Goal: Task Accomplishment & Management: Manage account settings

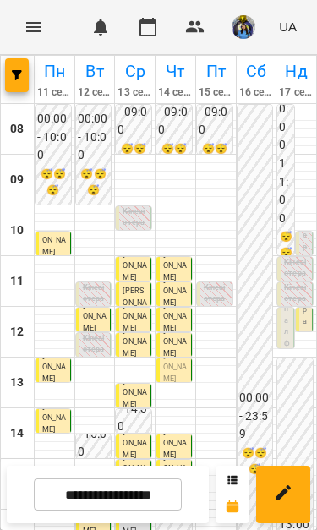
scroll to position [119, 0]
click at [181, 485] on p "Кінезіотерапія ([PERSON_NAME])" at bounding box center [175, 519] width 25 height 68
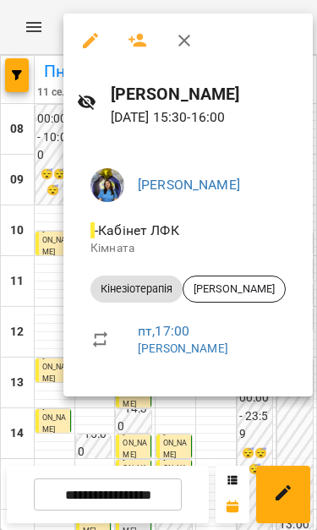
click at [108, 41] on button "button" at bounding box center [90, 40] width 41 height 41
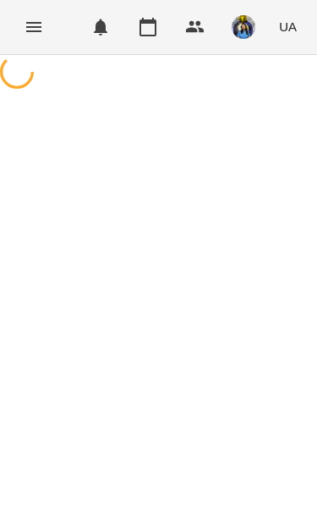
select select "**********"
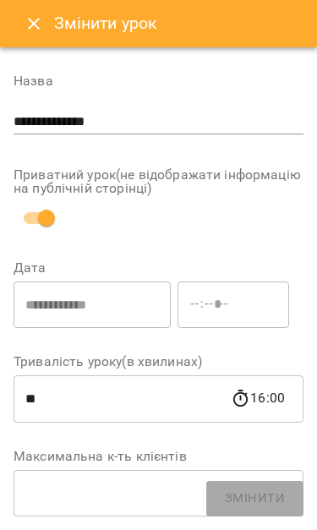
click at [17, 28] on button "Close" at bounding box center [34, 23] width 41 height 41
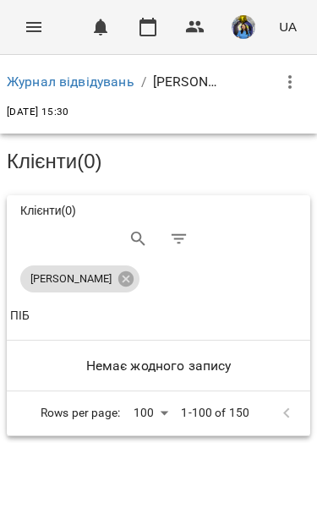
click at [25, 21] on icon "Menu" at bounding box center [34, 27] width 20 height 20
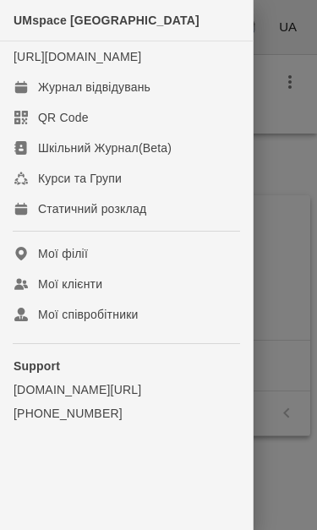
click at [72, 96] on div "Журнал відвідувань" at bounding box center [94, 87] width 112 height 17
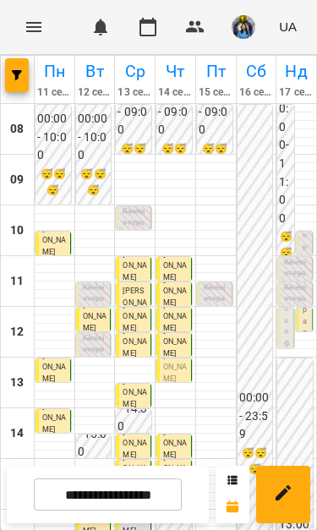
scroll to position [192, 0]
